Goal: Task Accomplishment & Management: Manage account settings

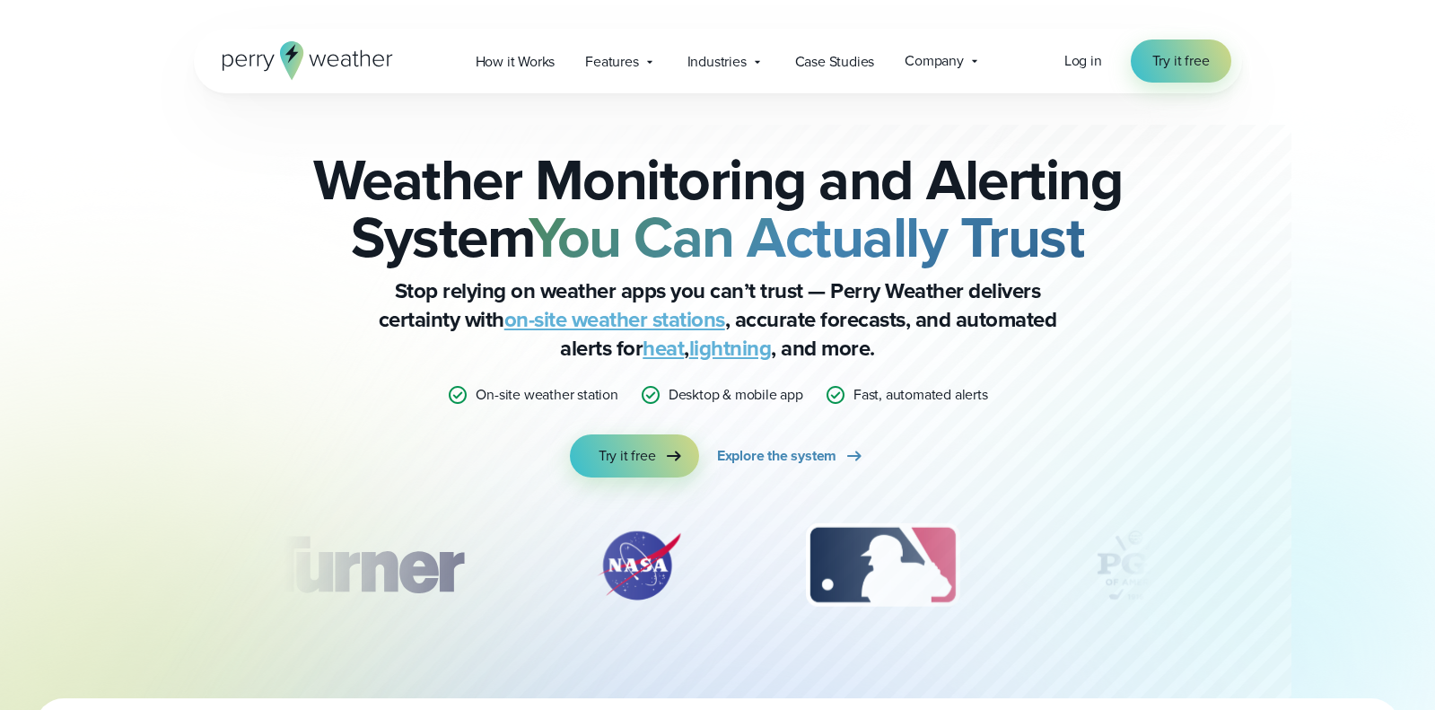
click at [1083, 72] on div "Log in Try it free" at bounding box center [1147, 60] width 167 height 43
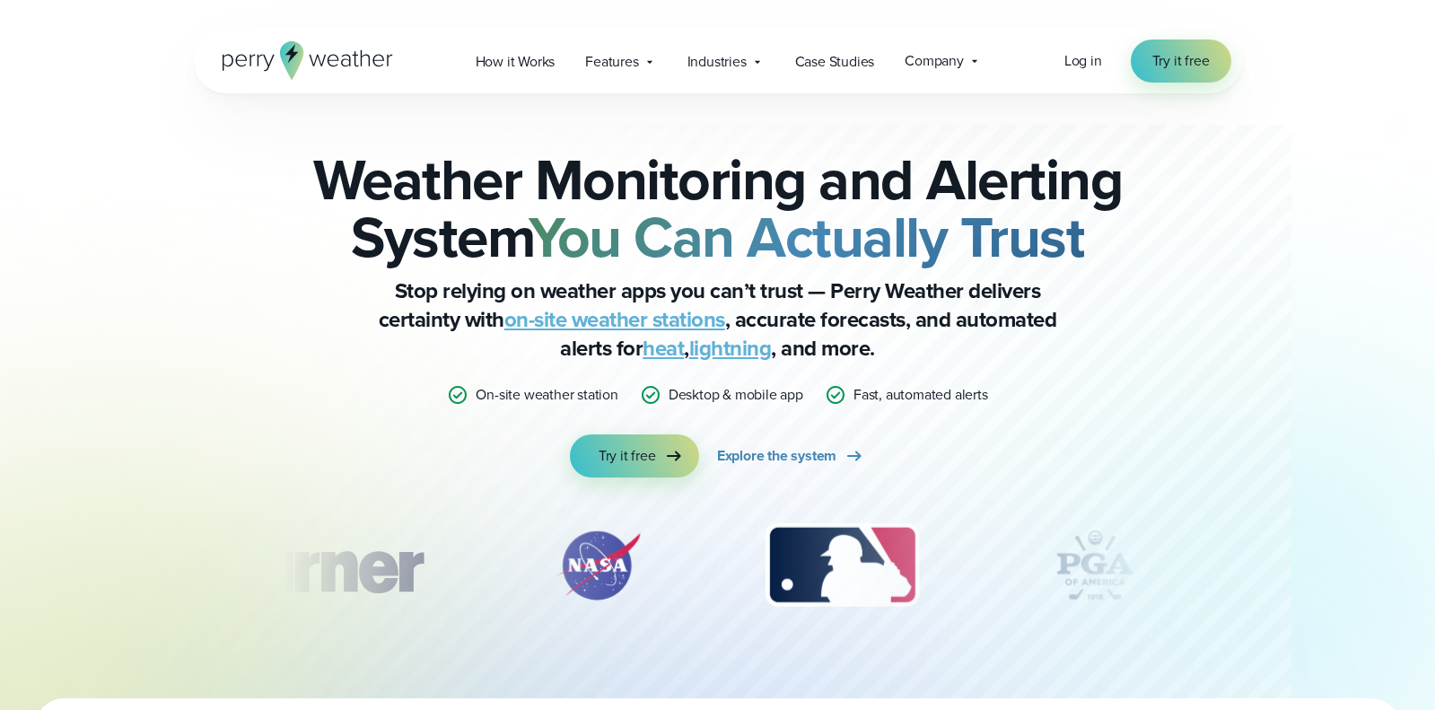
click at [1084, 66] on span "Log in" at bounding box center [1083, 60] width 38 height 21
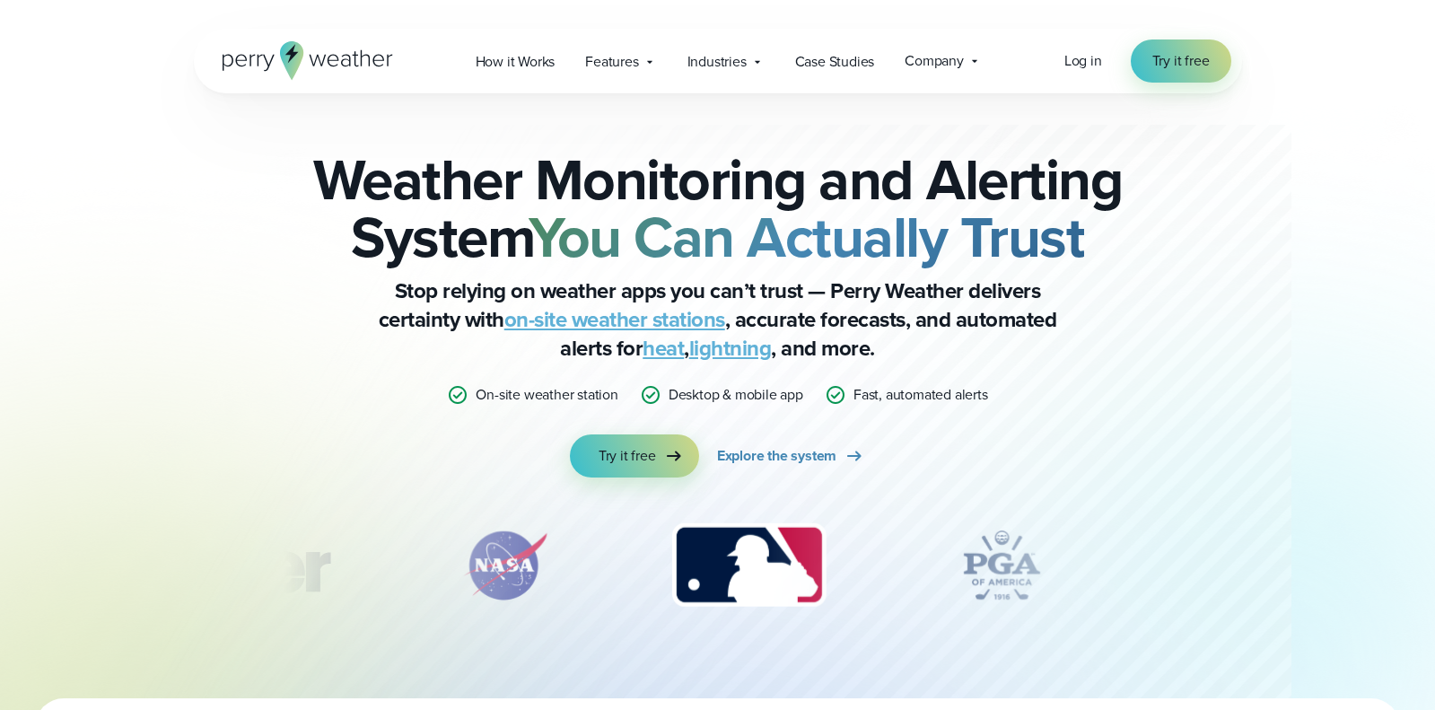
click at [1087, 65] on span "Log in" at bounding box center [1083, 60] width 38 height 21
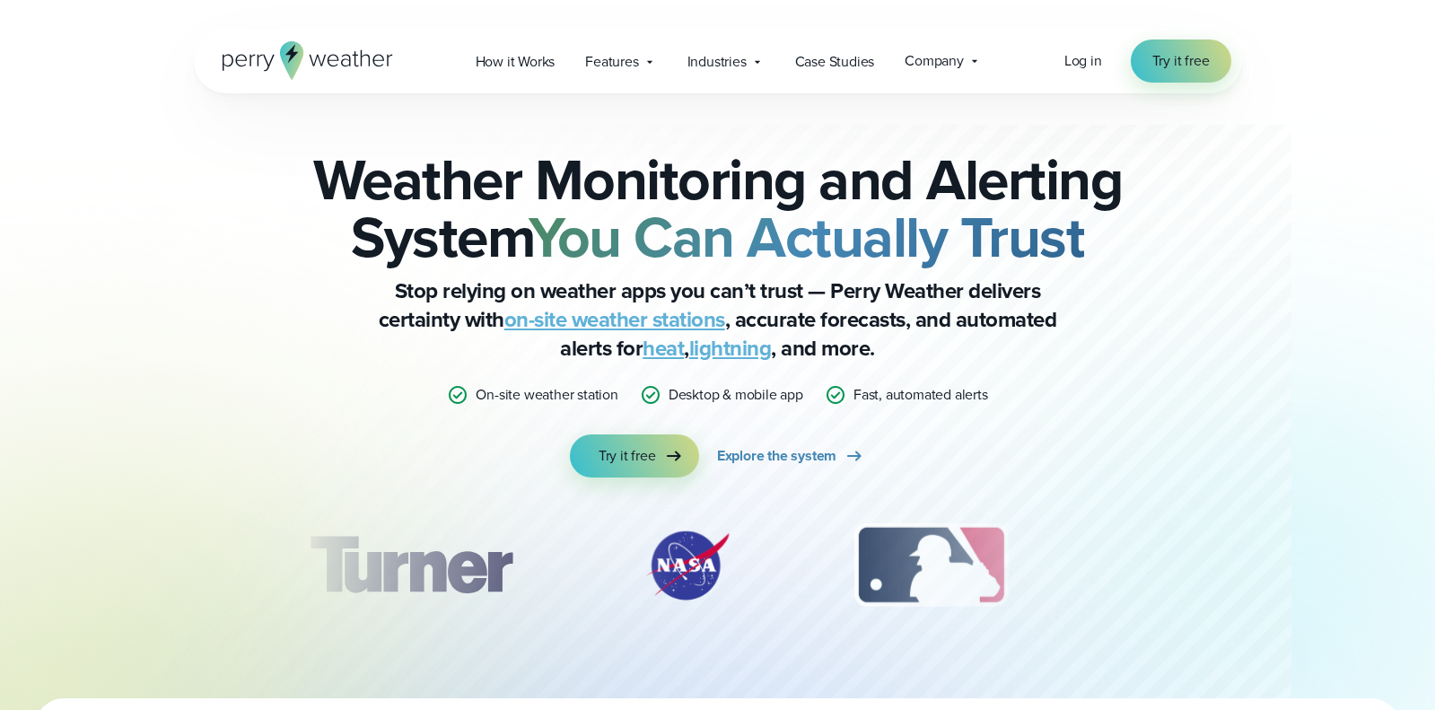
click at [1082, 58] on span "Log in" at bounding box center [1083, 60] width 38 height 21
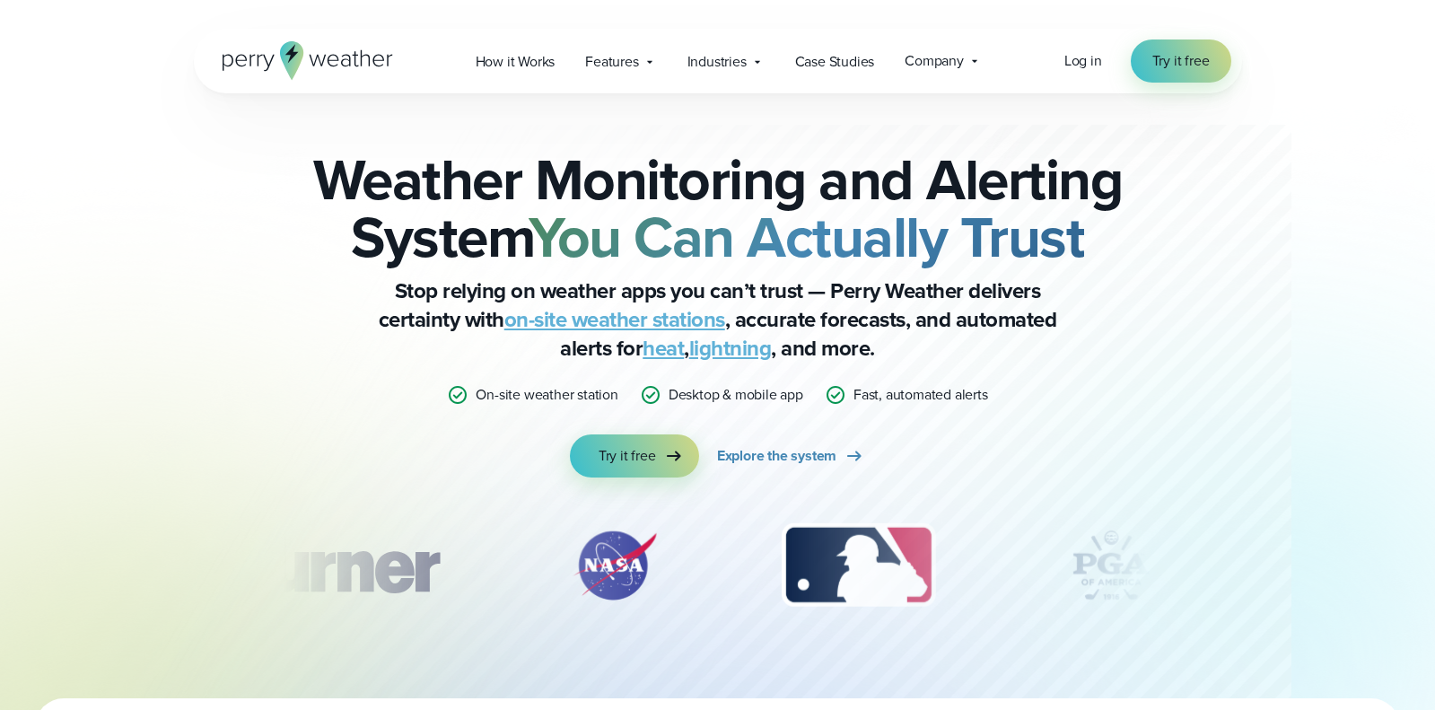
click at [1095, 62] on span "Log in" at bounding box center [1083, 60] width 38 height 21
